Goal: Check status

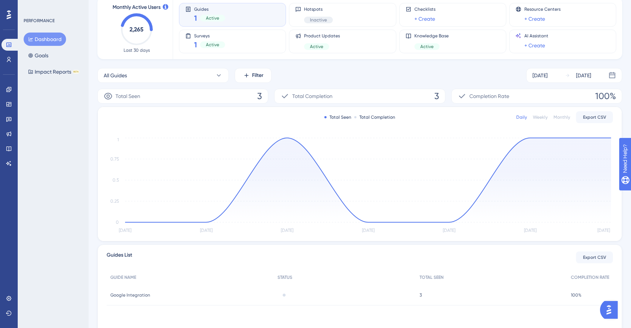
scroll to position [51, 0]
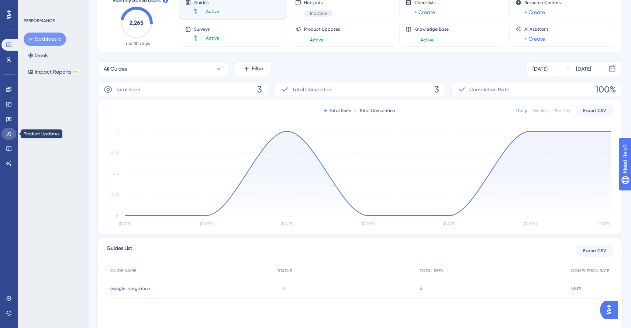
click at [11, 132] on icon at bounding box center [9, 134] width 6 height 6
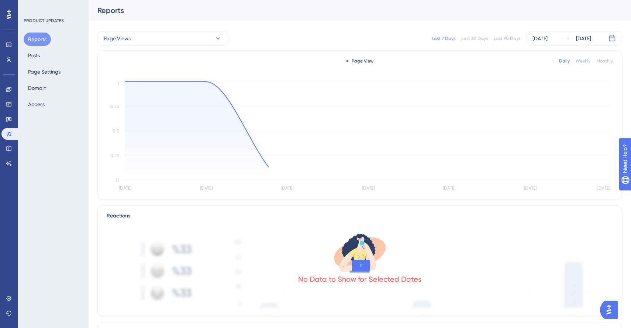
click at [10, 125] on div "Engagement Widgets Feedback Product Updates Knowledge Base AI Assistant" at bounding box center [8, 126] width 15 height 86
click at [9, 119] on icon at bounding box center [8, 119] width 5 height 5
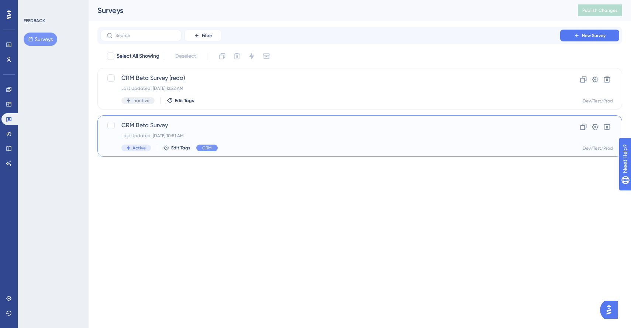
click at [150, 127] on span "CRM Beta Survey" at bounding box center [330, 125] width 418 height 9
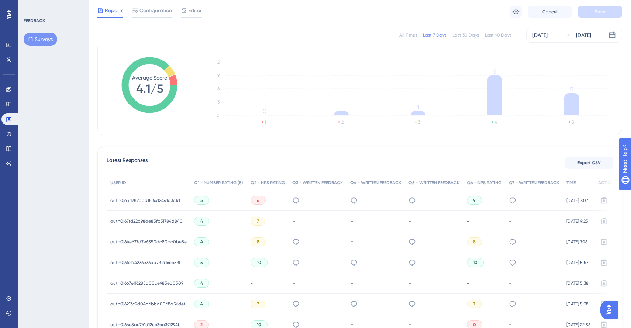
scroll to position [112, 0]
